Goal: Information Seeking & Learning: Understand process/instructions

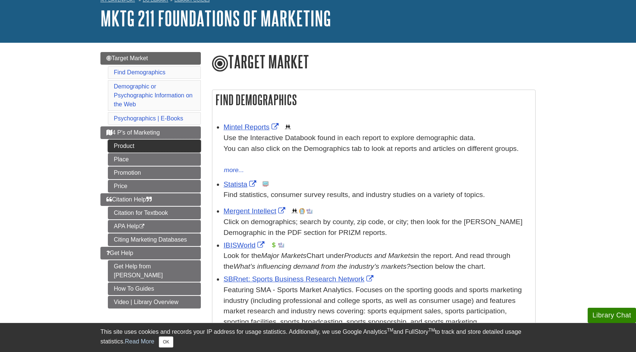
scroll to position [51, 0]
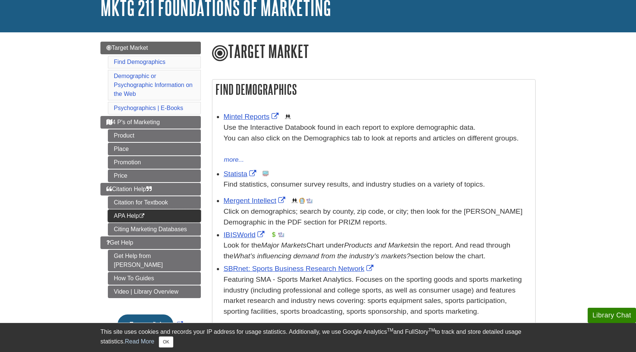
click at [127, 215] on link "APA Help This link opens in a new window" at bounding box center [154, 216] width 93 height 13
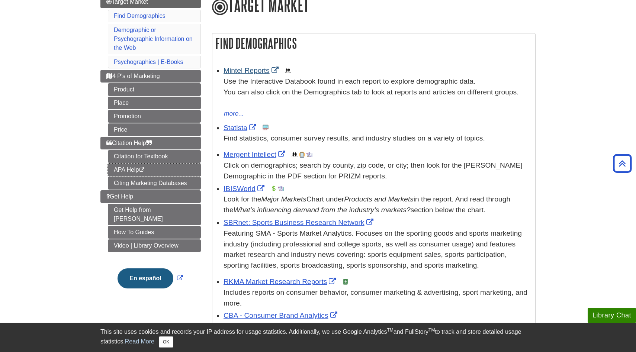
scroll to position [35, 0]
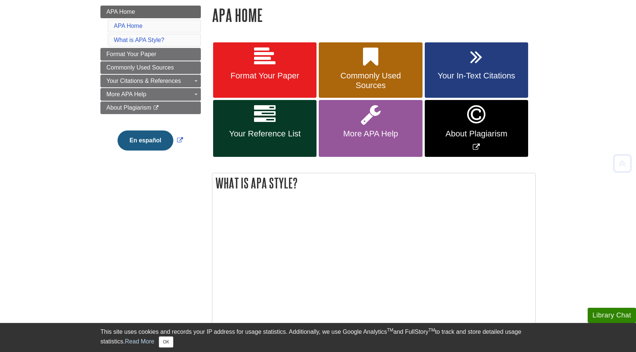
scroll to position [105, 0]
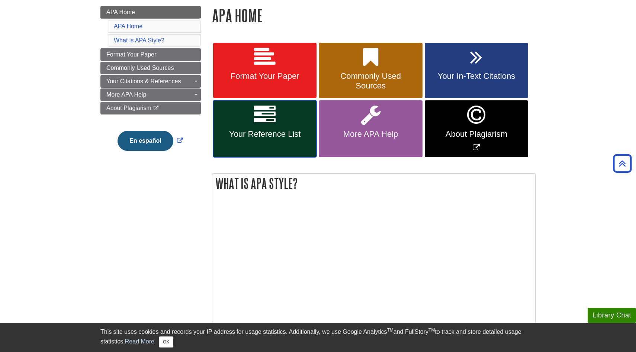
click at [276, 120] on link "Your Reference List" at bounding box center [264, 128] width 103 height 57
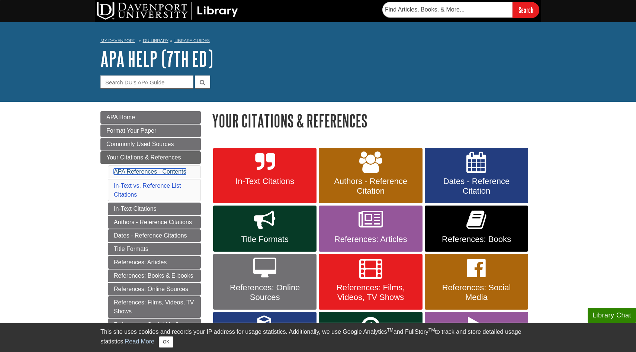
click at [136, 172] on link "APA References - Contents" at bounding box center [150, 171] width 72 height 6
click at [129, 113] on link "APA Home" at bounding box center [150, 117] width 100 height 13
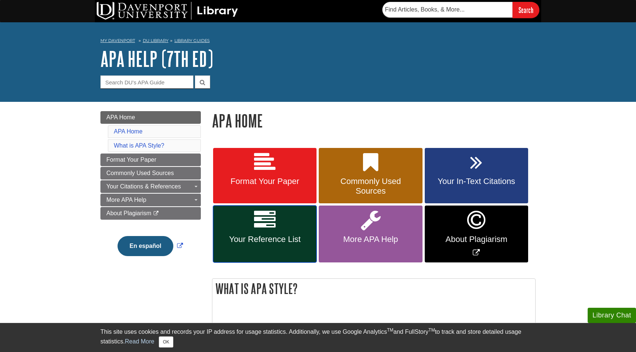
click at [253, 222] on link "Your Reference List" at bounding box center [264, 234] width 103 height 57
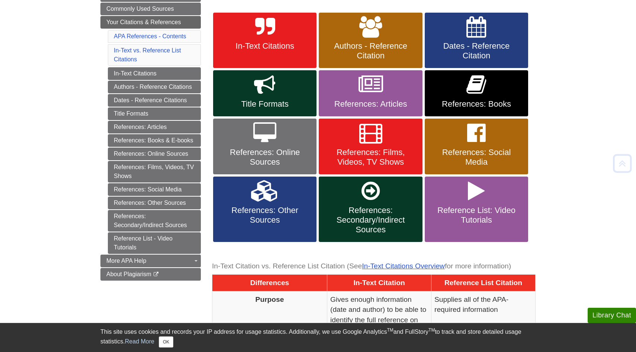
scroll to position [148, 0]
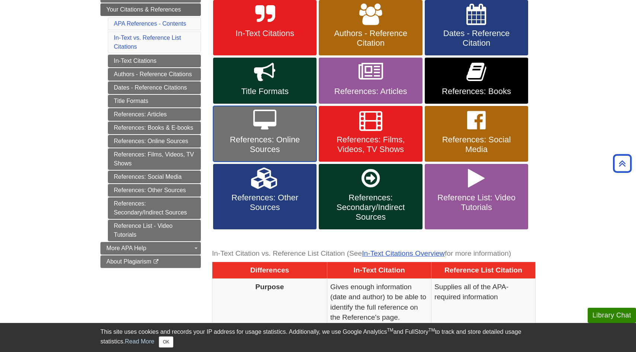
click at [269, 129] on icon at bounding box center [264, 121] width 23 height 22
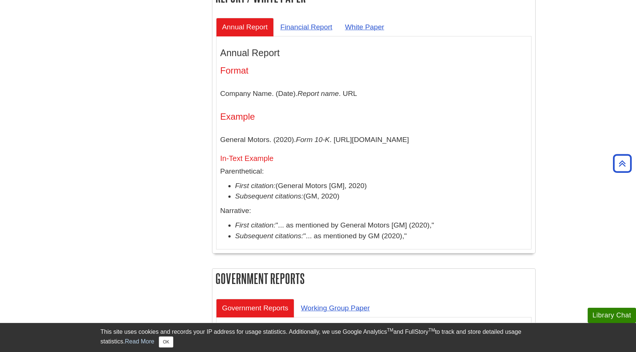
scroll to position [2339, 0]
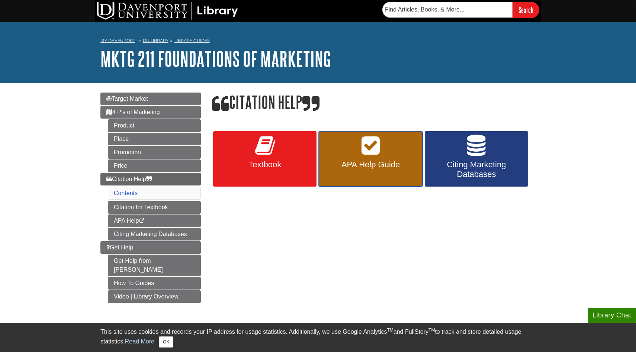
click at [369, 153] on icon at bounding box center [370, 146] width 18 height 22
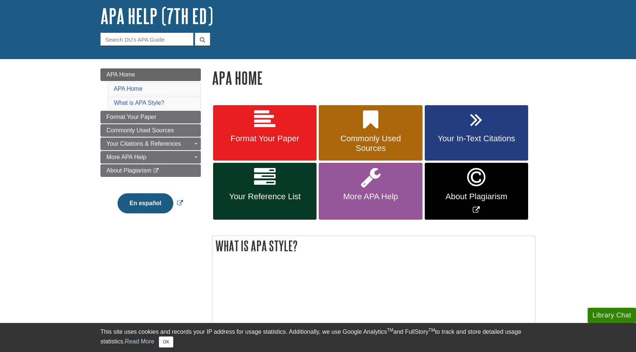
scroll to position [62, 0]
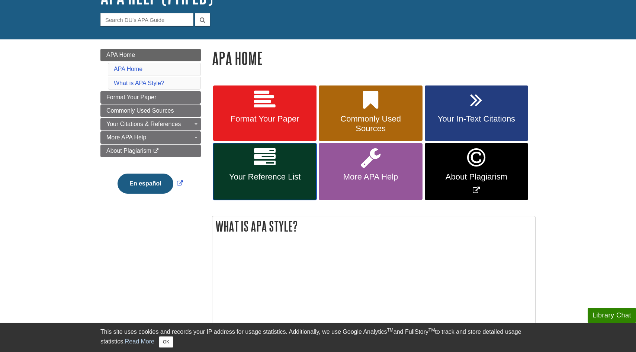
click at [266, 171] on link "Your Reference List" at bounding box center [264, 171] width 103 height 57
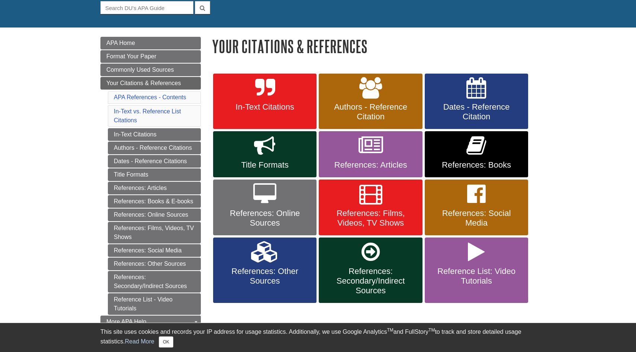
scroll to position [75, 0]
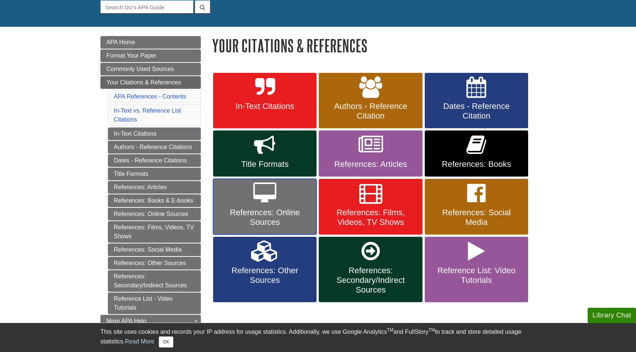
click at [299, 188] on link "References: Online Sources" at bounding box center [264, 207] width 103 height 56
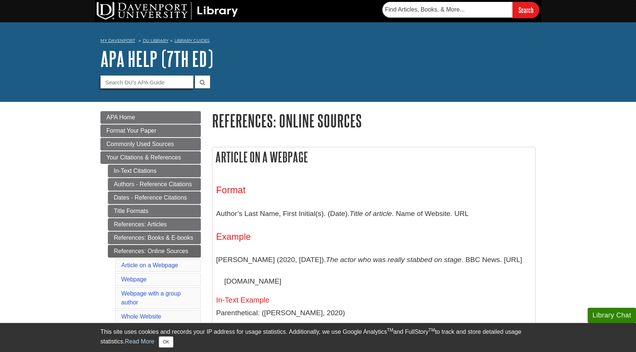
click at [172, 79] on input "Guide Search Terms" at bounding box center [146, 81] width 93 height 13
type input "MIntel"
click at [200, 80] on icon "submit" at bounding box center [203, 82] width 6 height 6
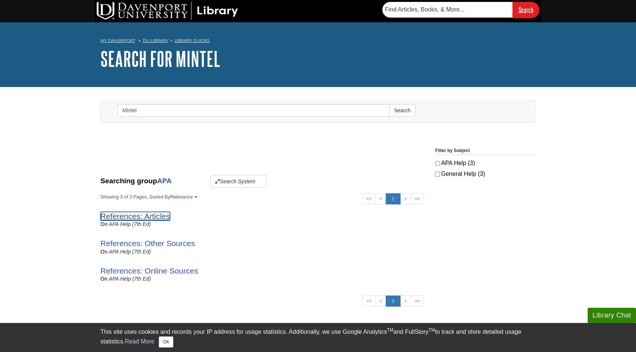
click at [166, 216] on link "References: Articles" at bounding box center [134, 216] width 69 height 9
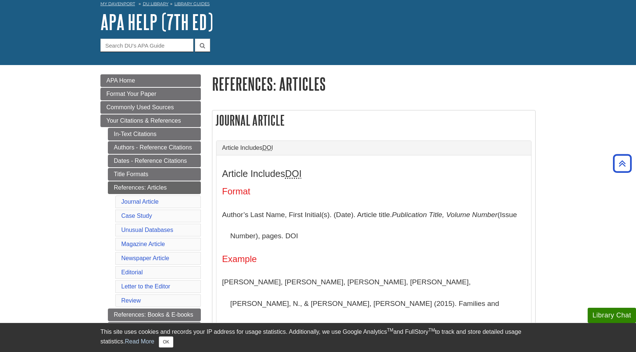
scroll to position [30, 0]
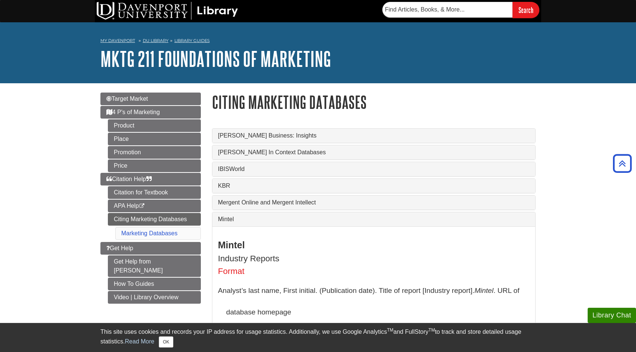
scroll to position [141, 0]
